Goal: Transaction & Acquisition: Purchase product/service

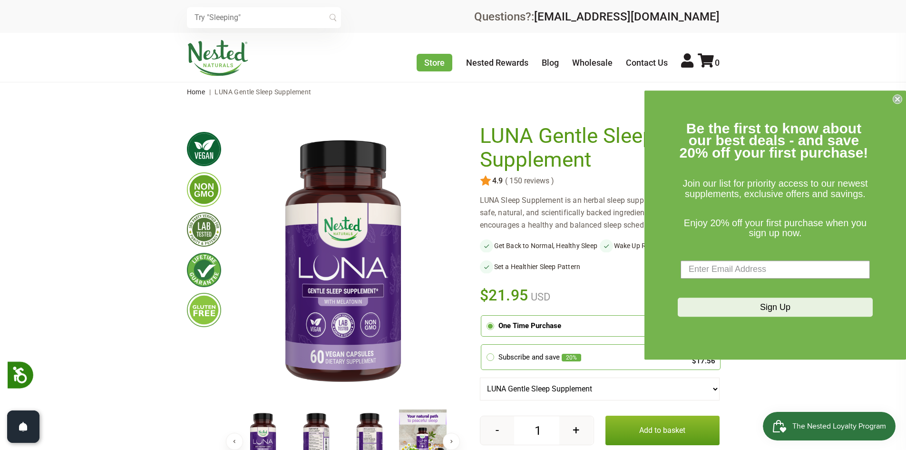
click at [899, 98] on icon "Close dialog" at bounding box center [898, 99] width 4 height 4
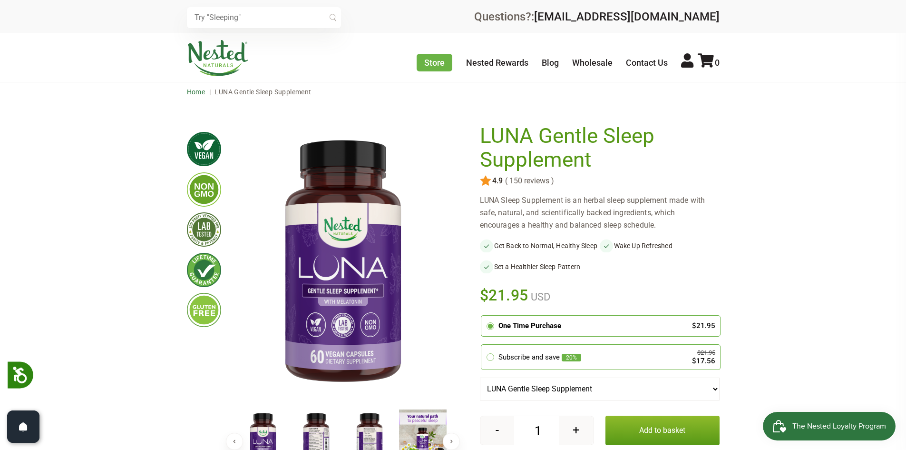
click at [190, 95] on link "Home" at bounding box center [196, 92] width 19 height 8
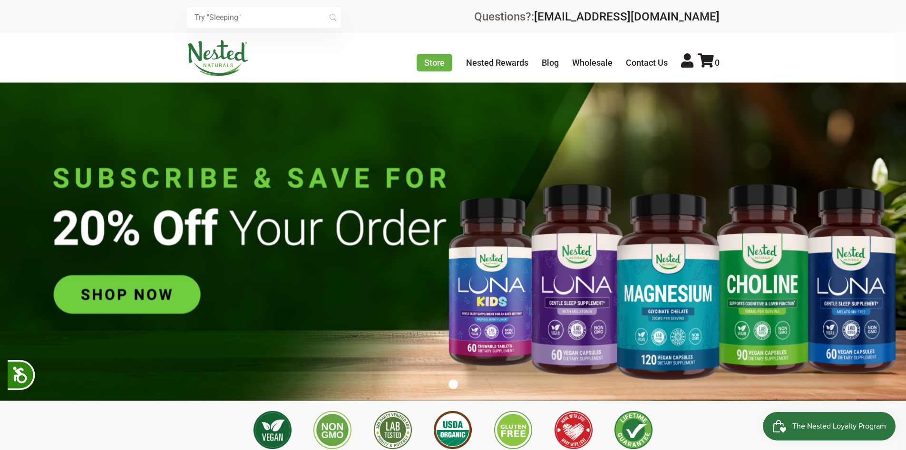
scroll to position [0, 167]
click at [838, 300] on img at bounding box center [453, 241] width 906 height 318
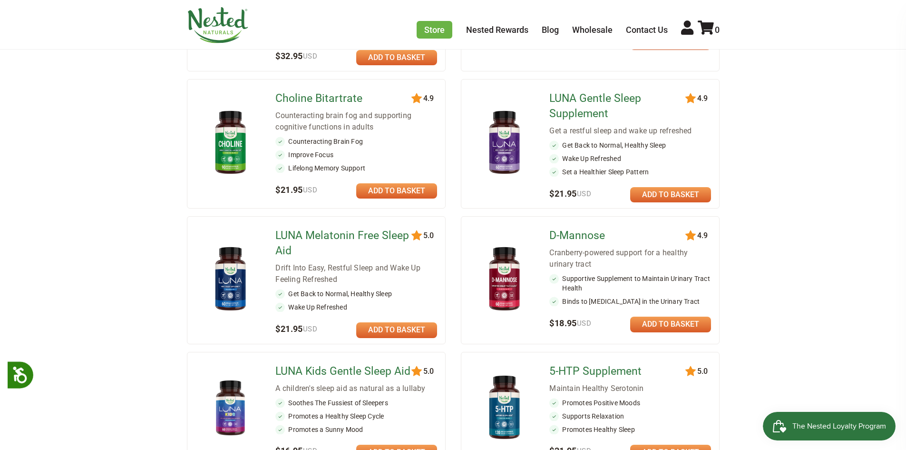
scroll to position [285, 0]
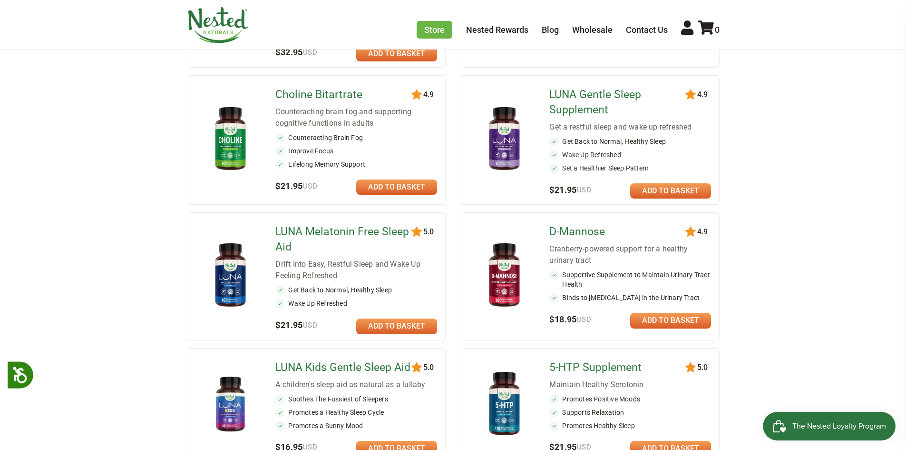
click at [240, 280] on img at bounding box center [231, 275] width 56 height 73
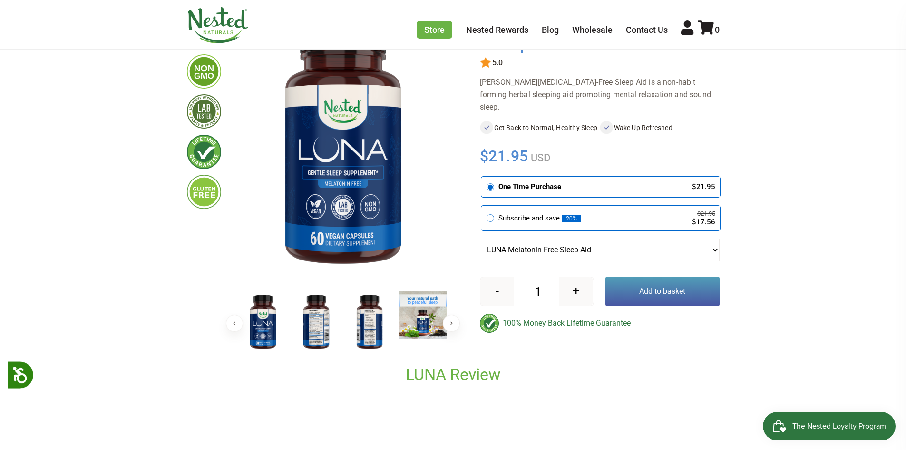
scroll to position [95, 0]
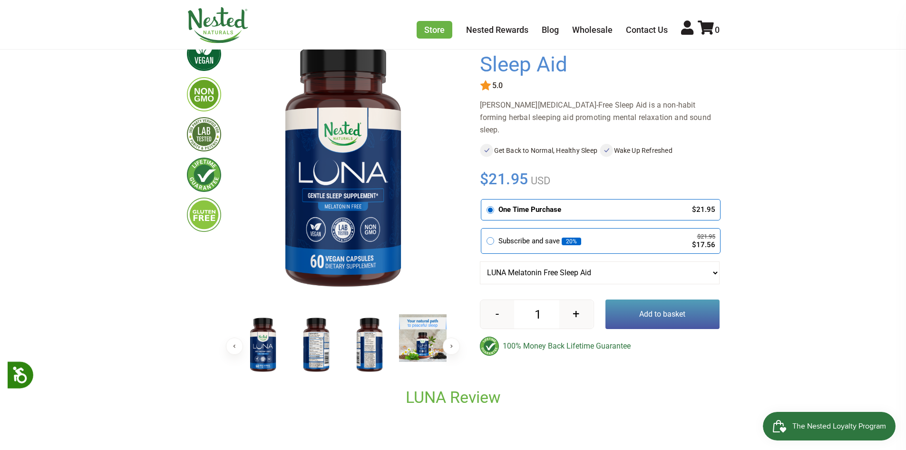
click at [319, 347] on img at bounding box center [317, 345] width 48 height 62
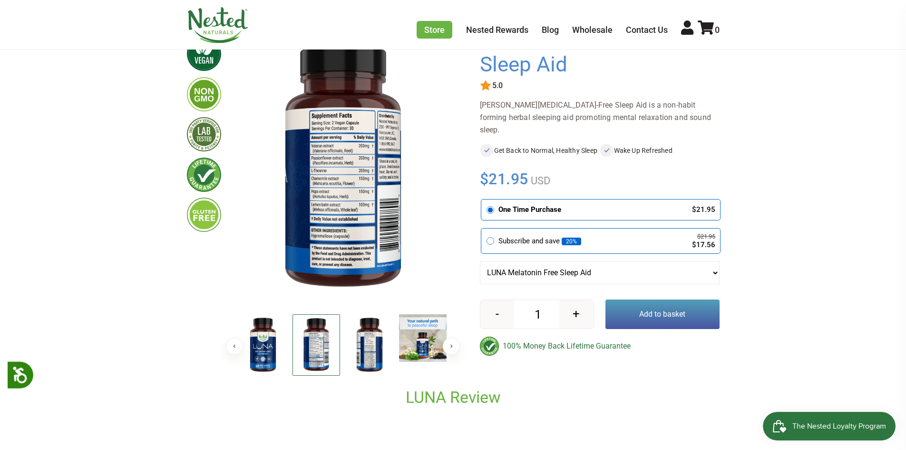
drag, startPoint x: 317, startPoint y: 349, endPoint x: 323, endPoint y: 350, distance: 5.7
click at [317, 350] on img at bounding box center [317, 344] width 48 height 61
click at [373, 350] on img at bounding box center [370, 345] width 48 height 62
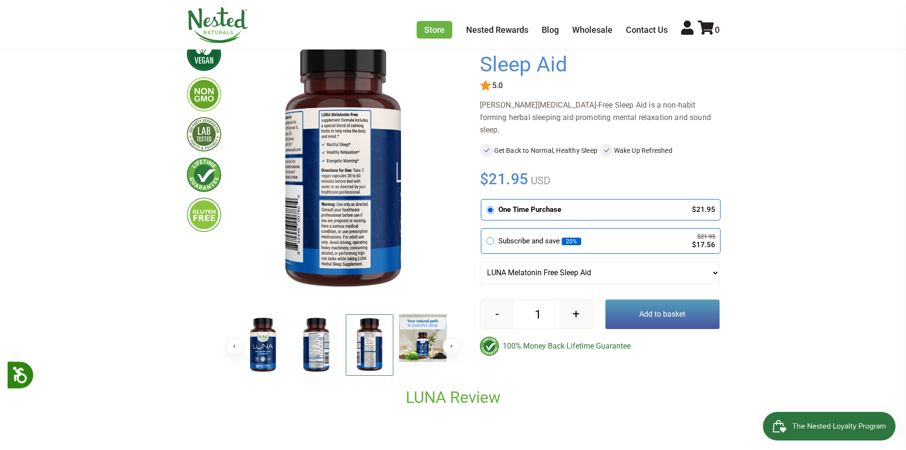
click at [320, 349] on img at bounding box center [317, 345] width 48 height 62
